Goal: Task Accomplishment & Management: Use online tool/utility

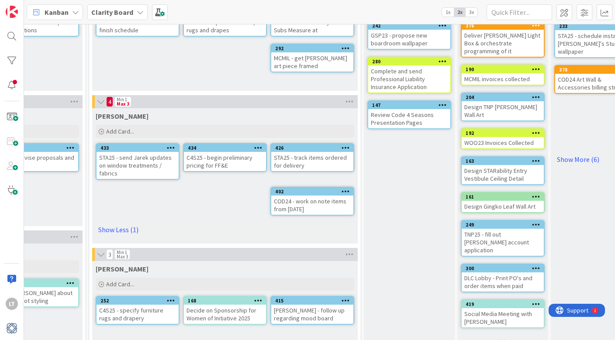
scroll to position [107, 673]
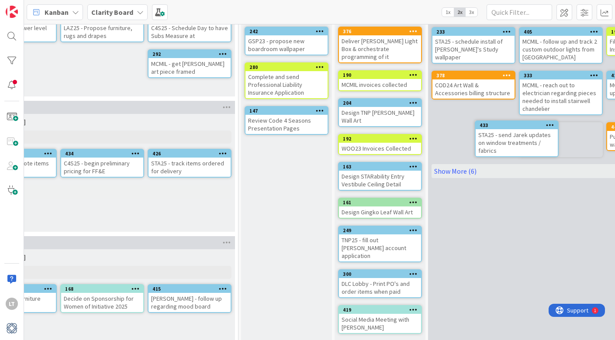
drag, startPoint x: 139, startPoint y: 146, endPoint x: 170, endPoint y: 141, distance: 31.8
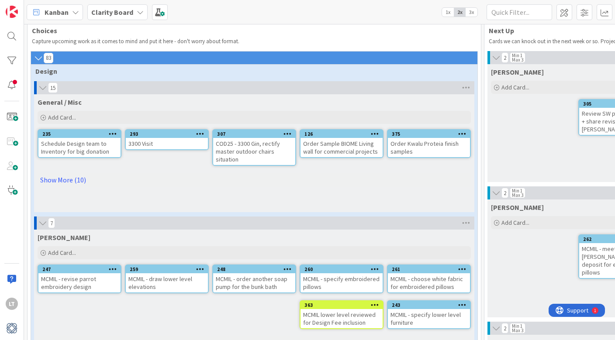
scroll to position [16, 0]
click at [69, 182] on link "Show More (10)" at bounding box center [254, 180] width 433 height 14
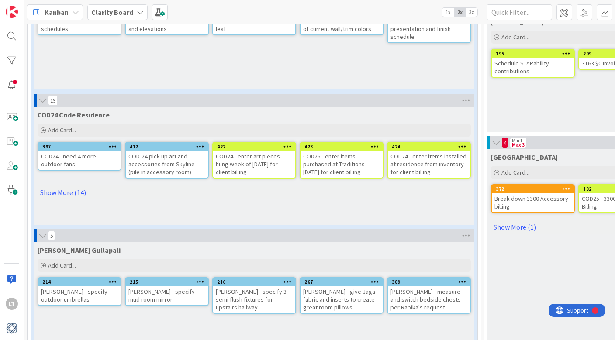
scroll to position [608, 0]
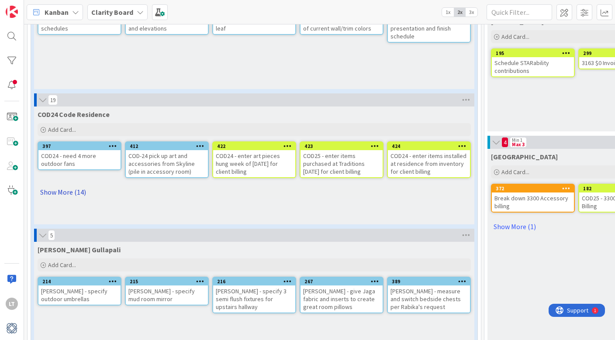
click at [67, 193] on link "Show More (14)" at bounding box center [254, 192] width 433 height 14
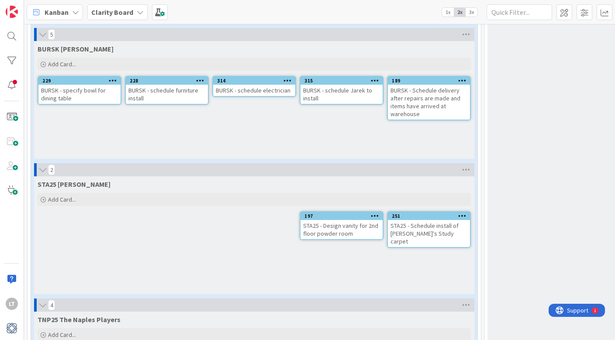
scroll to position [1332, 0]
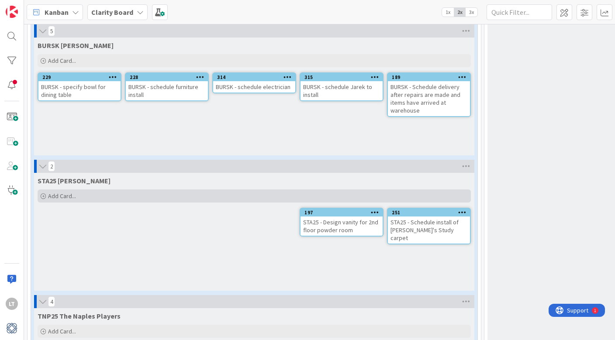
click at [66, 192] on span "Add Card..." at bounding box center [62, 196] width 28 height 8
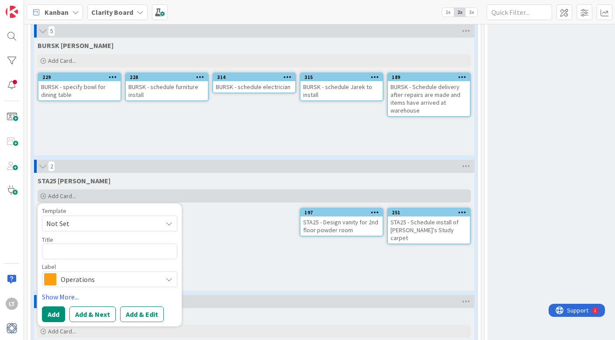
type textarea "x"
type textarea "s"
type textarea "x"
type textarea "st"
type textarea "x"
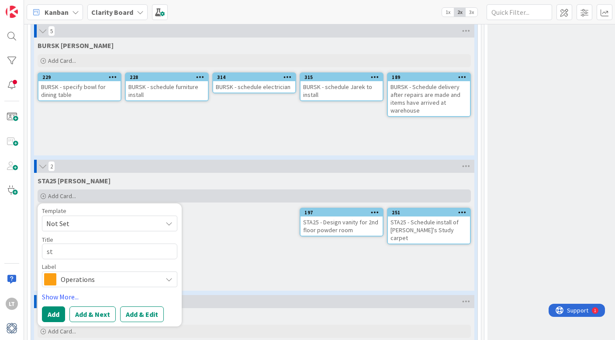
type textarea "sta"
type textarea "x"
type textarea "st"
type textarea "x"
type textarea "s"
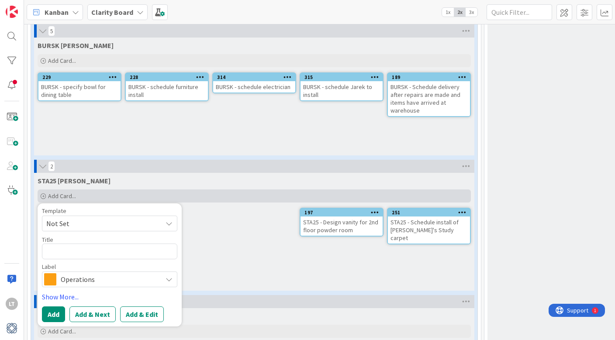
type textarea "x"
type textarea "S"
type textarea "x"
type textarea "ST"
type textarea "x"
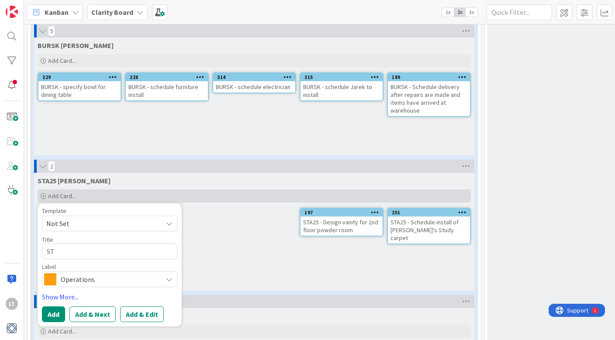
type textarea "STA"
type textarea "x"
type textarea "STA2"
type textarea "x"
type textarea "STA25"
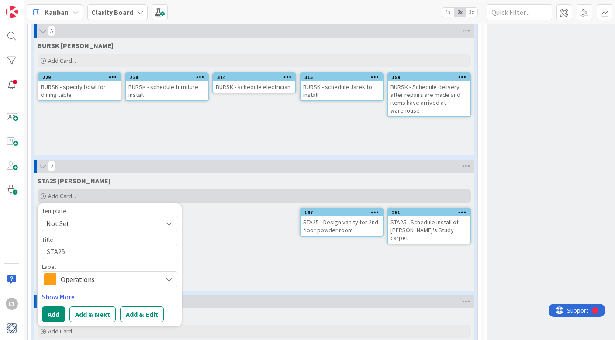
type textarea "x"
type textarea "STA25"
type textarea "x"
type textarea "STA25 -"
type textarea "x"
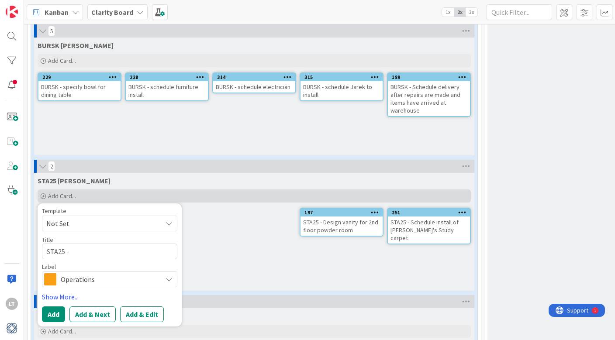
type textarea "STA25 -"
type textarea "x"
type textarea "STA25 - s"
type textarea "x"
type textarea "STA25 - sc"
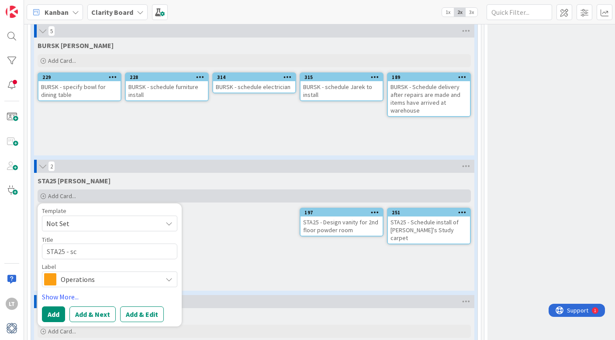
type textarea "x"
type textarea "STA25 - sch"
type textarea "x"
type textarea "STA25 - sche"
type textarea "x"
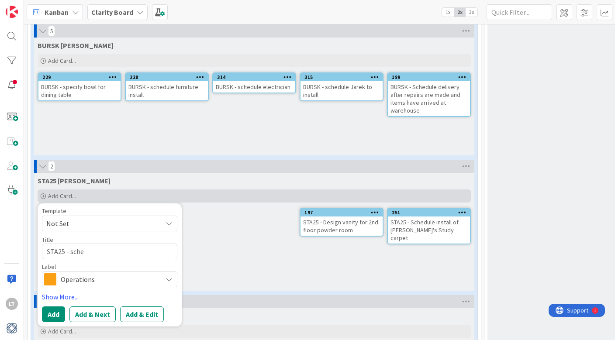
type textarea "STA25 - sched"
type textarea "x"
type textarea "STA25 - schedu"
type textarea "x"
type textarea "STA25 - schedul"
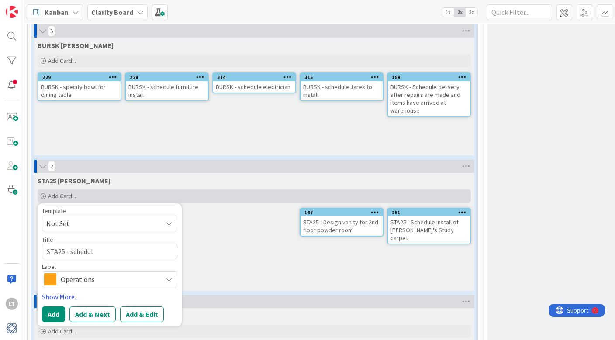
type textarea "x"
type textarea "STA25 - schedule"
type textarea "x"
type textarea "STA25 - schedule"
type textarea "x"
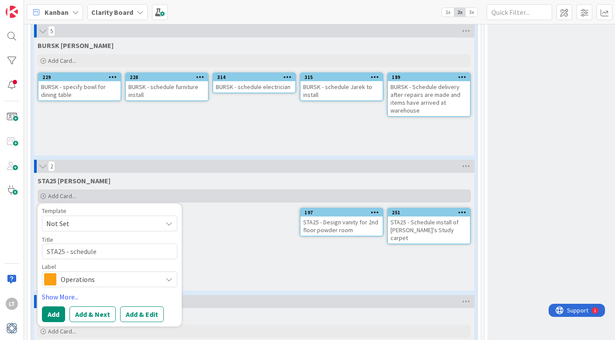
type textarea "STA25 - schedule i"
type textarea "x"
type textarea "STA25 - schedule in"
type textarea "x"
type textarea "STA25 - schedule ins"
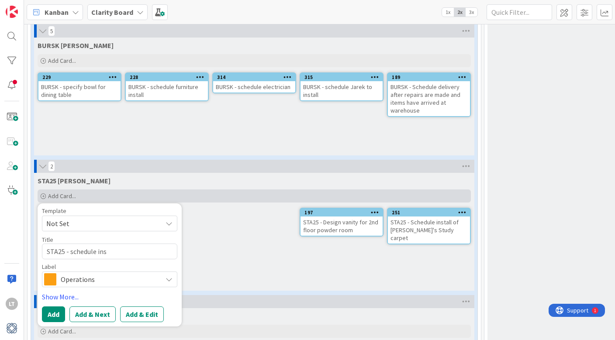
type textarea "x"
type textarea "STA25 - schedule inst"
type textarea "x"
type textarea "STA25 - schedule insta"
type textarea "x"
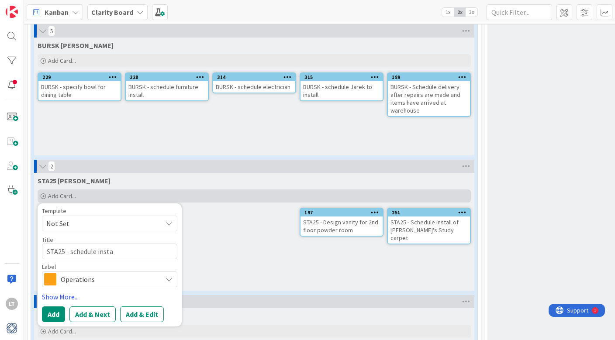
type textarea "STA25 - schedule instal"
type textarea "x"
type textarea "STA25 - schedule install"
type textarea "x"
type textarea "STA25 - schedule install"
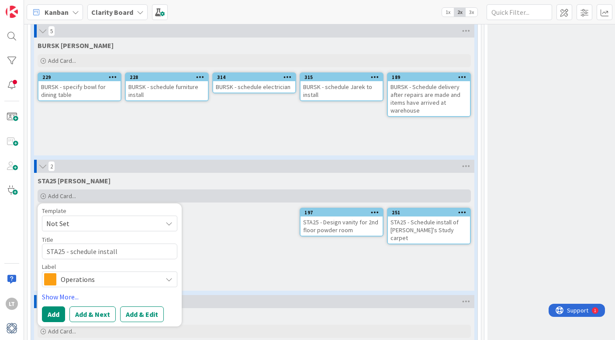
type textarea "x"
type textarea "STA25 - schedule install o"
type textarea "x"
type textarea "STA25 - schedule install of"
type textarea "x"
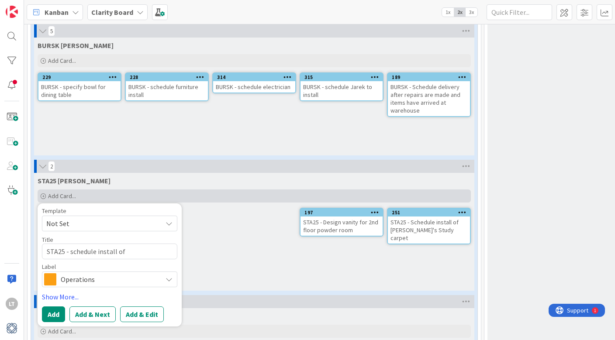
type textarea "STA25 - schedule install of"
type textarea "x"
type textarea "STA25 - schedule install of f"
type textarea "x"
type textarea "STA25 - schedule install of fu"
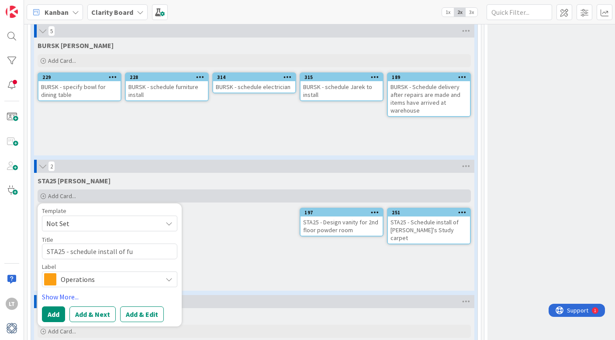
type textarea "x"
type textarea "STA25 - schedule install of fur"
type textarea "x"
type textarea "STA25 - schedule install of furn"
type textarea "x"
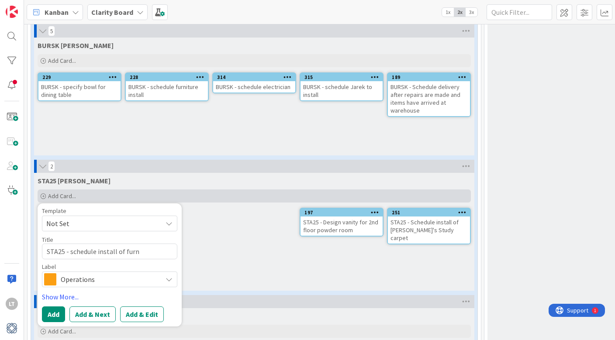
type textarea "STA25 - schedule install of furni"
type textarea "x"
type textarea "STA25 - schedule install of furnig"
type textarea "x"
type textarea "STA25 - schedule install of furnigu"
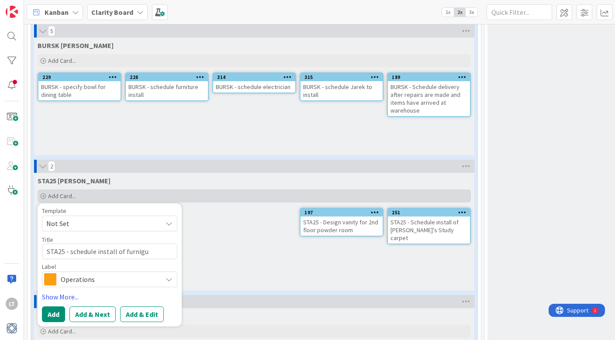
type textarea "x"
type textarea "STA25 - schedule install of furnigur"
type textarea "x"
type textarea "STA25 - schedule install of furnigu"
type textarea "x"
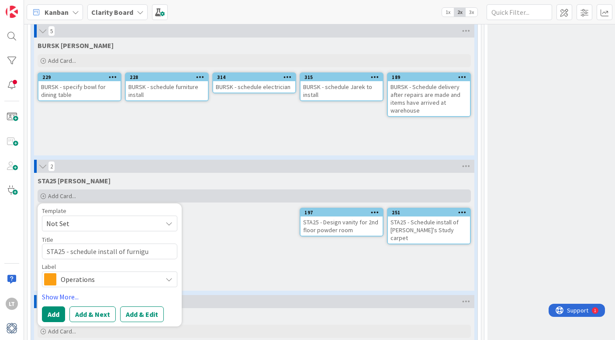
type textarea "STA25 - schedule install of furnig"
type textarea "x"
type textarea "STA25 - schedule install of furni"
type textarea "x"
type textarea "STA25 - schedule install of furnit"
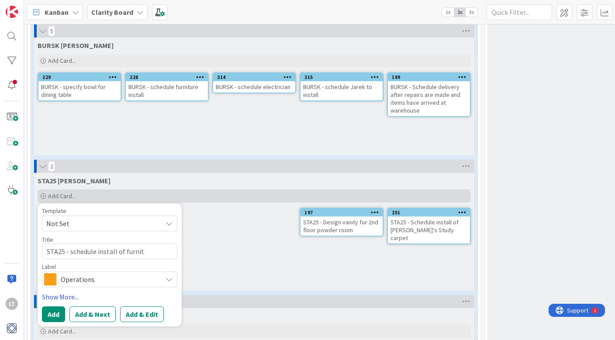
type textarea "x"
type textarea "STA25 - schedule install of furnitu"
type textarea "x"
type textarea "STA25 - schedule install of furnitur"
type textarea "x"
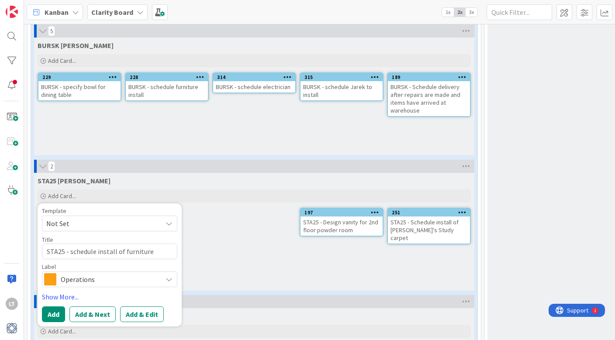
type textarea "STA25 - schedule install of furniture"
click at [169, 276] on icon at bounding box center [169, 279] width 7 height 7
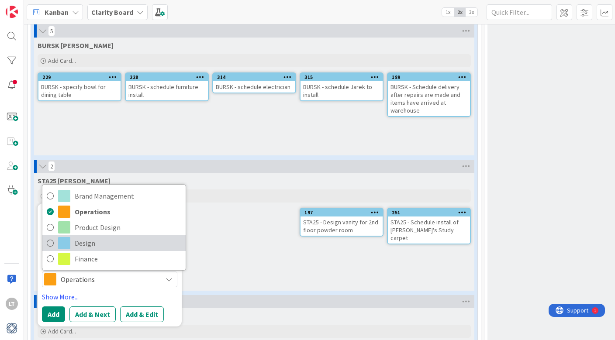
click at [72, 236] on link "Design" at bounding box center [113, 244] width 143 height 16
type textarea "x"
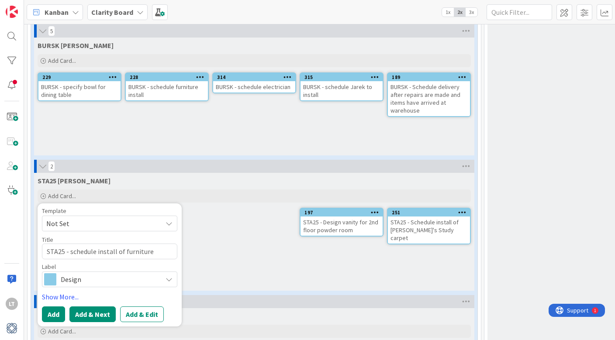
click at [93, 307] on button "Add & Next" at bounding box center [92, 315] width 46 height 16
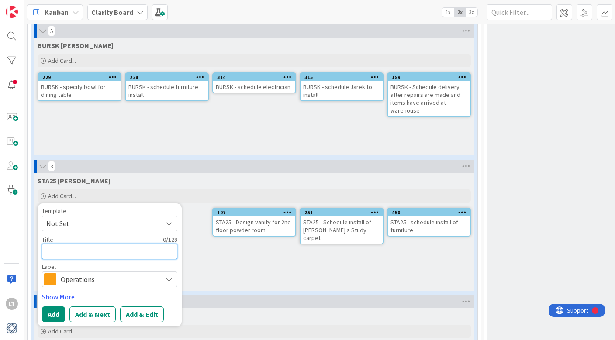
click at [66, 244] on textarea at bounding box center [109, 252] width 135 height 16
type textarea "x"
type textarea "S"
type textarea "x"
type textarea "ST"
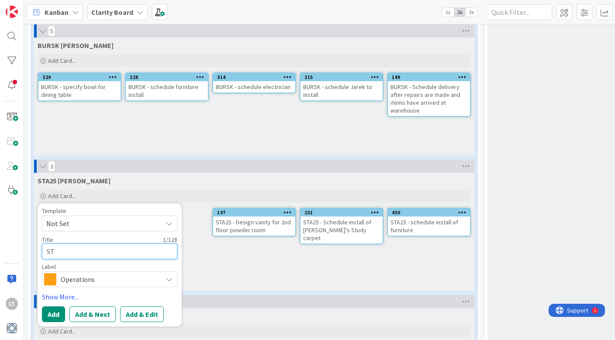
type textarea "x"
type textarea "STA"
type textarea "x"
type textarea "STA2"
type textarea "x"
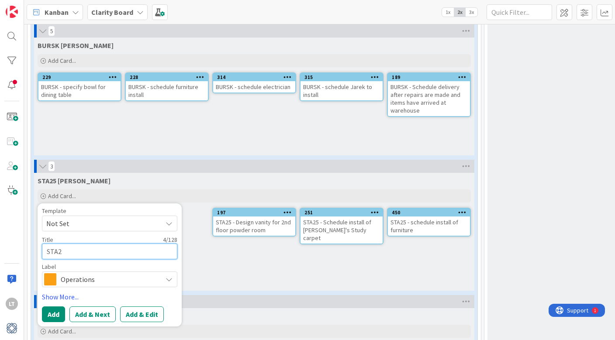
type textarea "STA25"
type textarea "x"
type textarea "STA25"
type textarea "x"
type textarea "STA25 -"
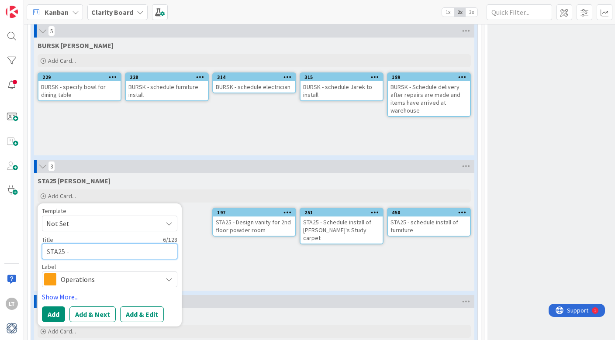
type textarea "x"
type textarea "STA25 -"
type textarea "x"
type textarea "STA25 - s"
type textarea "x"
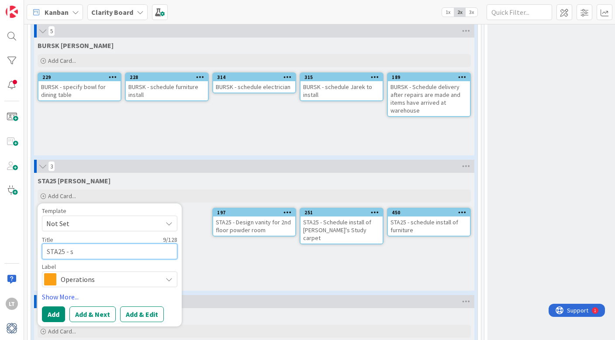
type textarea "STA25 - sh"
type textarea "x"
type textarea "STA25 - shc"
type textarea "x"
type textarea "STA25 - shch"
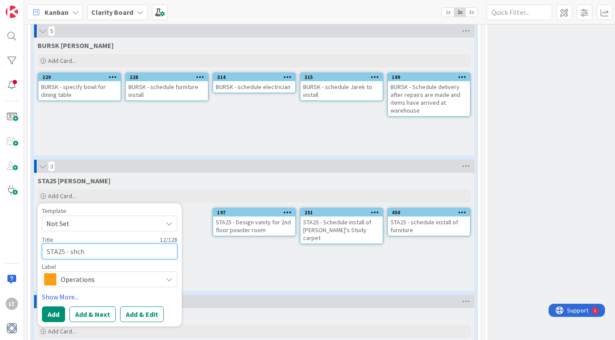
type textarea "x"
type textarea "STA25 - shc"
type textarea "x"
type textarea "STA25 - sh"
type textarea "x"
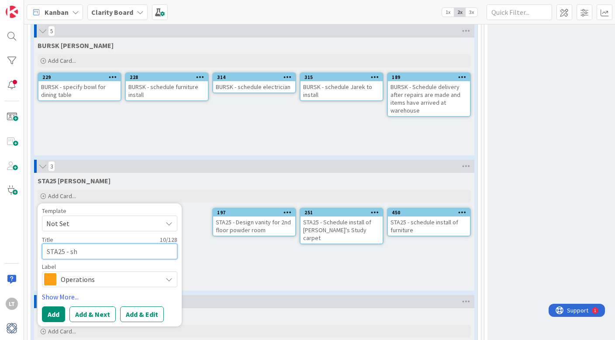
type textarea "STA25 - s"
type textarea "x"
type textarea "STA25 - sc"
type textarea "x"
type textarea "STA25 - sch"
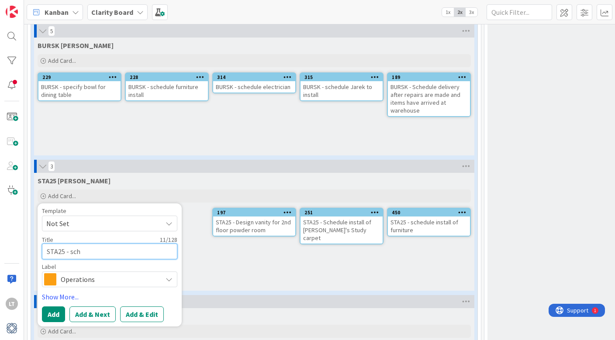
type textarea "x"
type textarea "STA25 - sche"
type textarea "x"
type textarea "STA25 - sched"
type textarea "x"
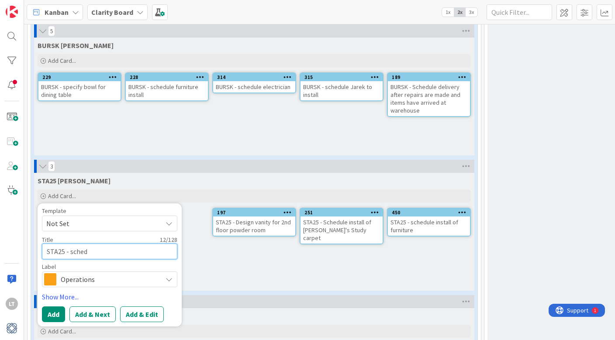
type textarea "STA25 - schedu"
type textarea "x"
type textarea "STA25 - schedul"
type textarea "x"
type textarea "STA25 - schedule"
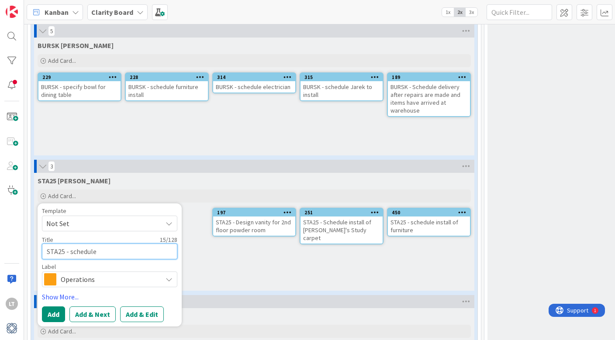
type textarea "x"
type textarea "STA25 - schedule"
type textarea "x"
type textarea "STA25 - schedule i"
type textarea "x"
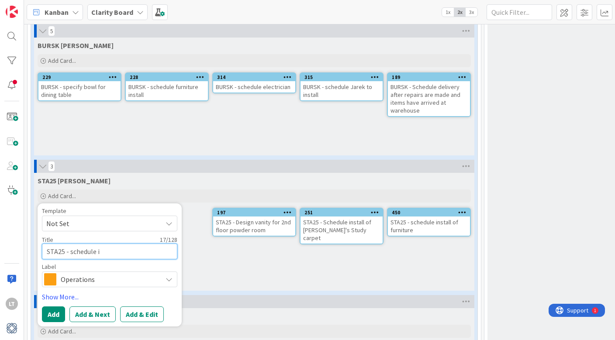
type textarea "STA25 - schedule in"
type textarea "x"
type textarea "STA25 - schedule ins"
type textarea "x"
type textarea "STA25 - schedule inst"
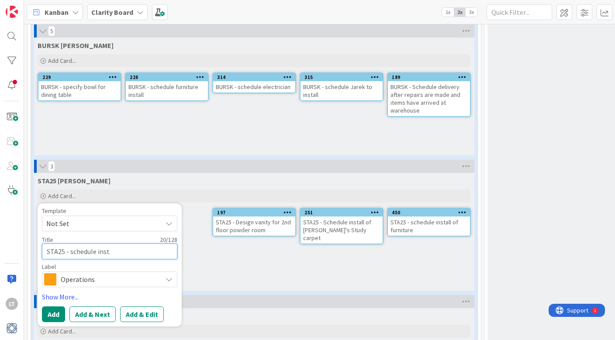
type textarea "x"
type textarea "STA25 - schedule insta"
type textarea "x"
type textarea "STA25 - schedule instal"
type textarea "x"
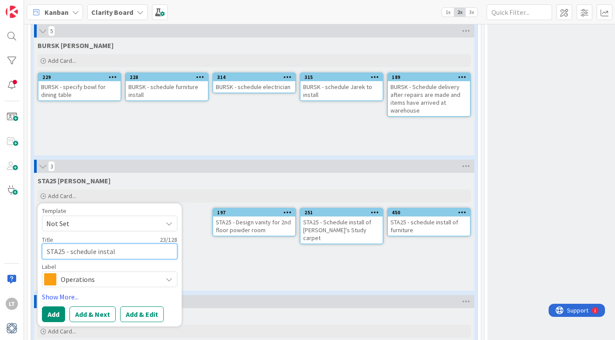
type textarea "STA25 - schedule install"
type textarea "x"
type textarea "STA25 - schedule install"
type textarea "x"
type textarea "STA25 - schedule install o"
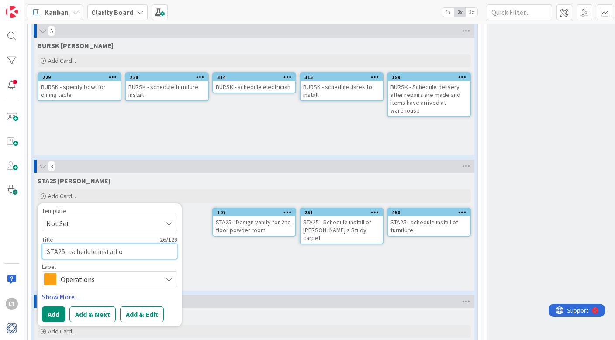
type textarea "x"
type textarea "STA25 - schedule install of"
type textarea "x"
type textarea "STA25 - schedule install of"
type textarea "x"
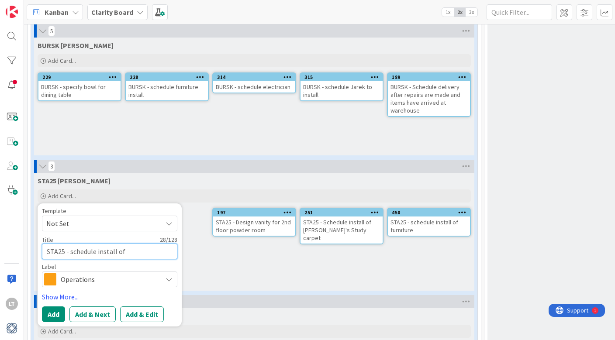
type textarea "STA25 - schedule install of w"
type textarea "x"
type textarea "STA25 - schedule install of wi"
type textarea "x"
type textarea "STA25 - schedule install of win"
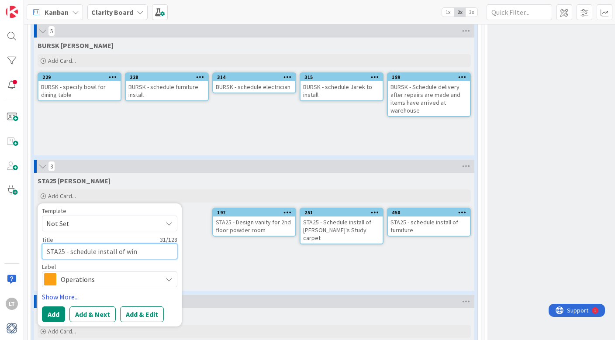
type textarea "x"
type textarea "STA25 - schedule install of wind"
type textarea "x"
type textarea "STA25 - schedule install of windo"
type textarea "x"
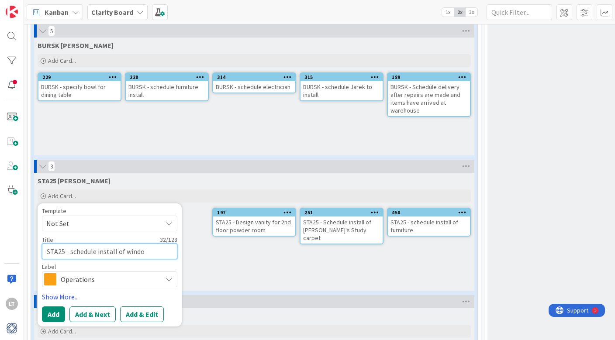
type textarea "STA25 - schedule install of window"
type textarea "x"
type textarea "STA25 - schedule install of window"
type textarea "x"
type textarea "STA25 - schedule install of window g"
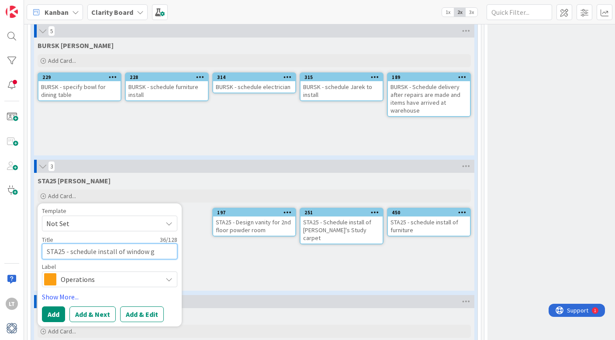
type textarea "x"
type textarea "STA25 - schedule install of window"
type textarea "x"
type textarea "STA25 - schedule install of window t"
type textarea "x"
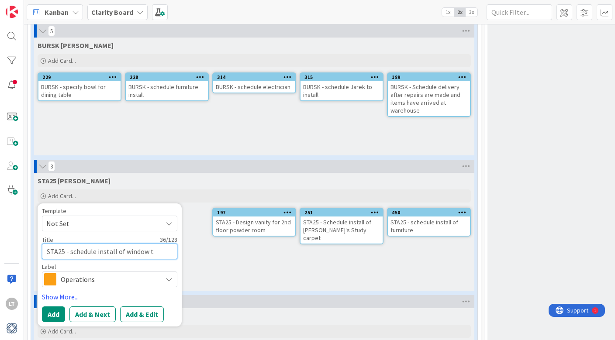
type textarea "STA25 - schedule install of window tr"
type textarea "x"
type textarea "STA25 - schedule install of window tre"
type textarea "x"
type textarea "STA25 - schedule install of window trea"
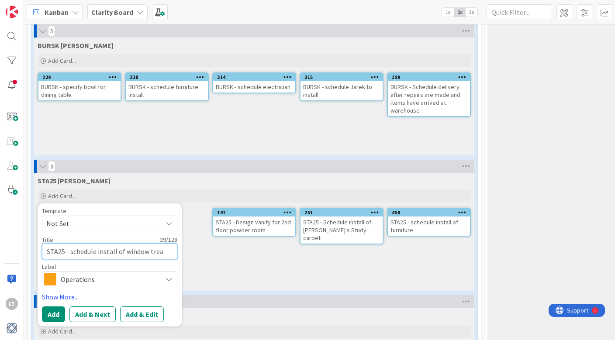
type textarea "x"
type textarea "STA25 - schedule install of window treat"
type textarea "x"
type textarea "STA25 - schedule install of window treatm"
type textarea "x"
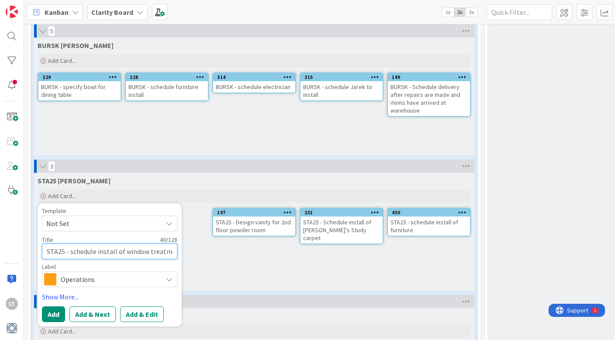
type textarea "STA25 - schedule install of window treatme"
type textarea "x"
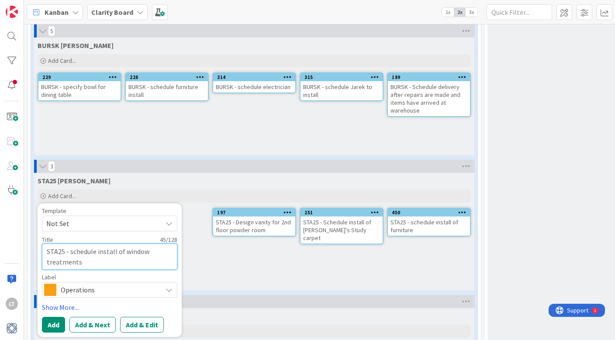
scroll to position [1336, 14]
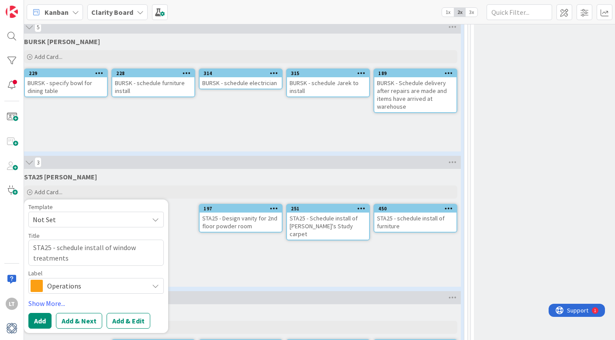
click at [91, 280] on span "Operations" at bounding box center [95, 286] width 97 height 12
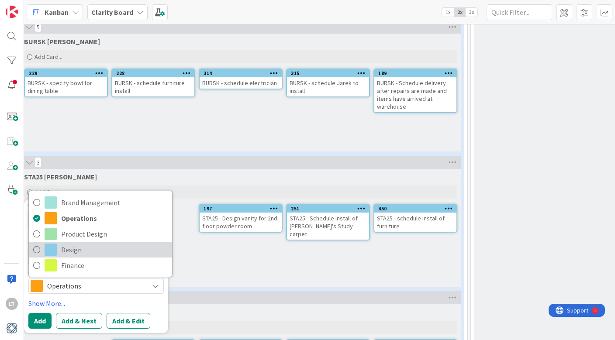
click at [42, 242] on link "Design" at bounding box center [100, 250] width 143 height 16
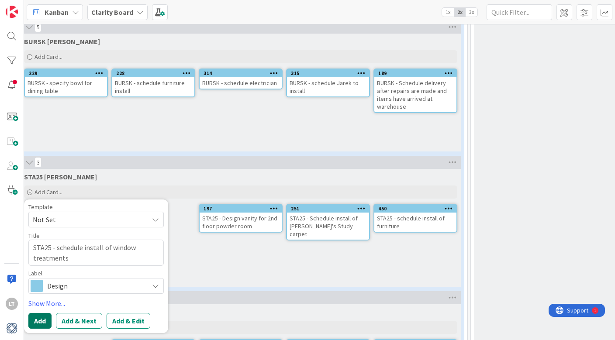
click at [42, 315] on button "Add" at bounding box center [39, 321] width 23 height 16
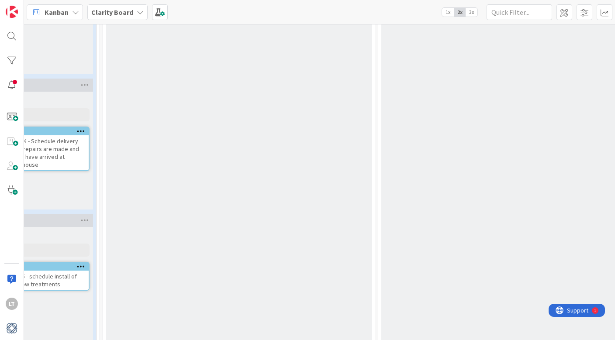
scroll to position [1277, 381]
